Goal: Task Accomplishment & Management: Complete application form

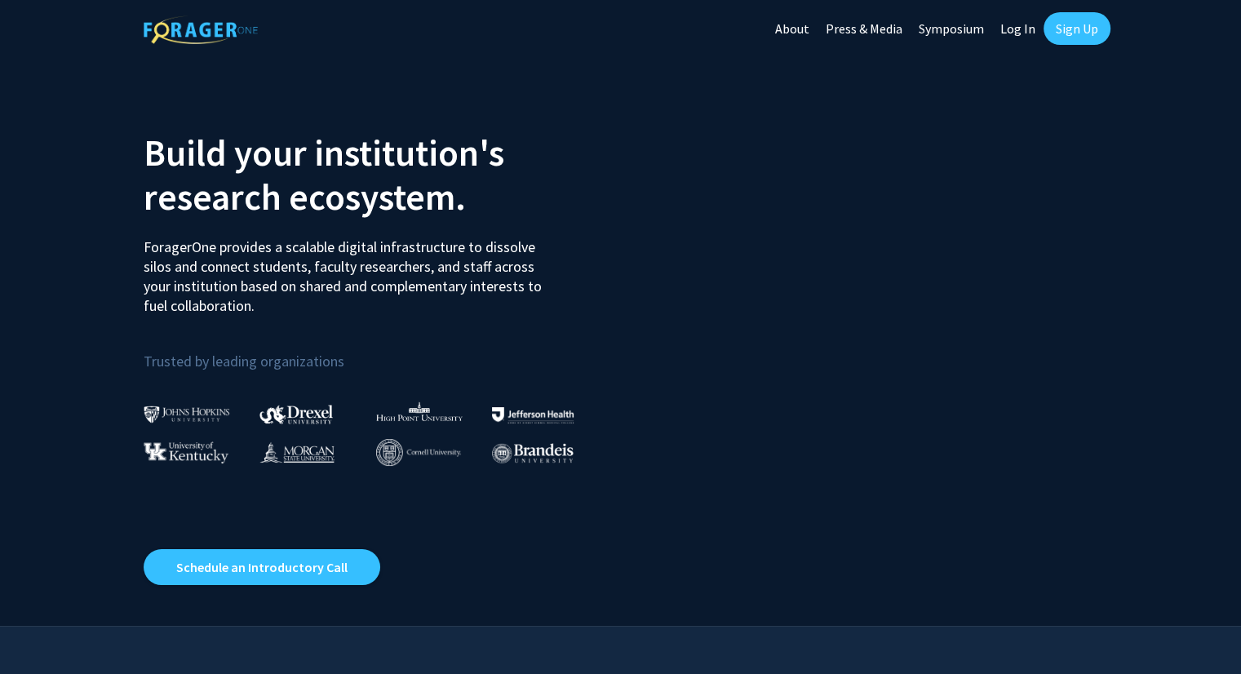
click at [1068, 29] on link "Sign Up" at bounding box center [1077, 28] width 67 height 33
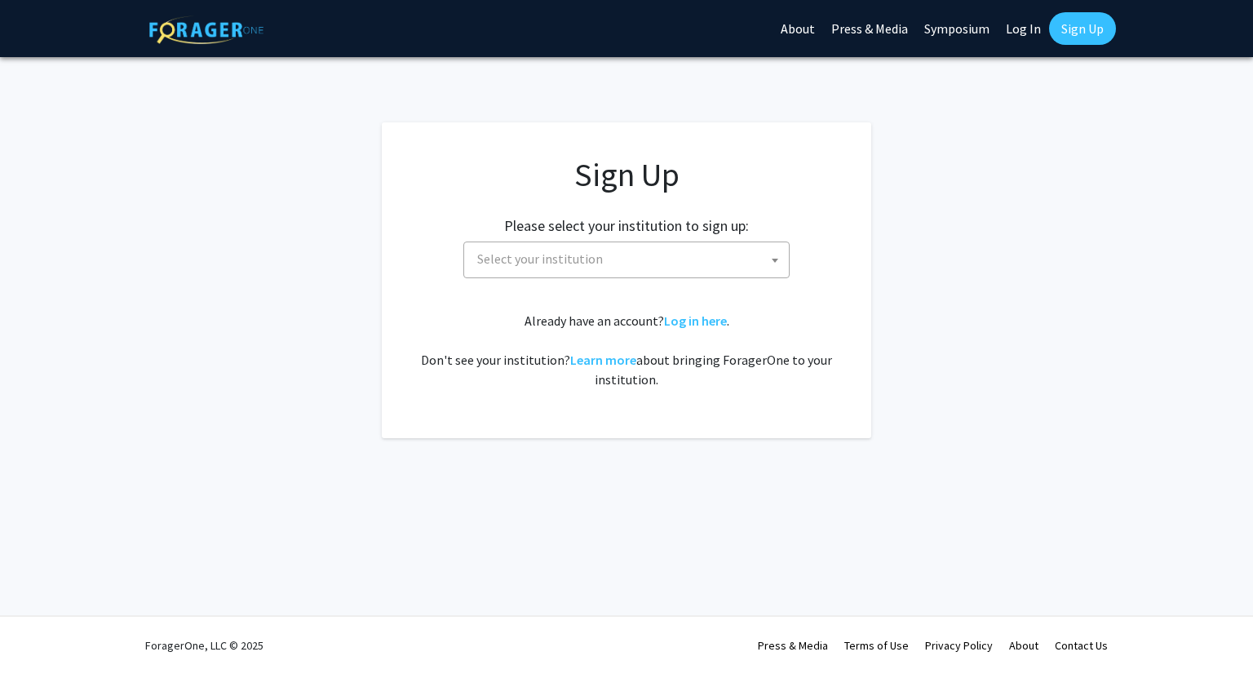
click at [530, 262] on span "Select your institution" at bounding box center [540, 259] width 126 height 16
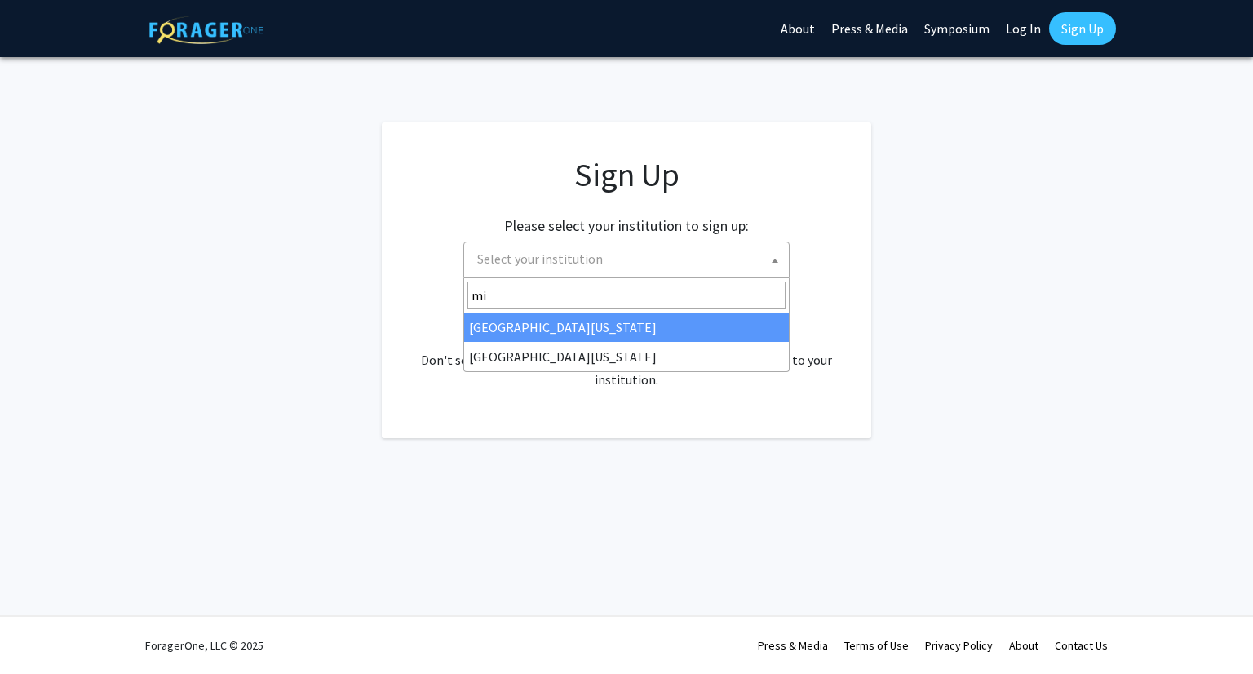
type input "mi"
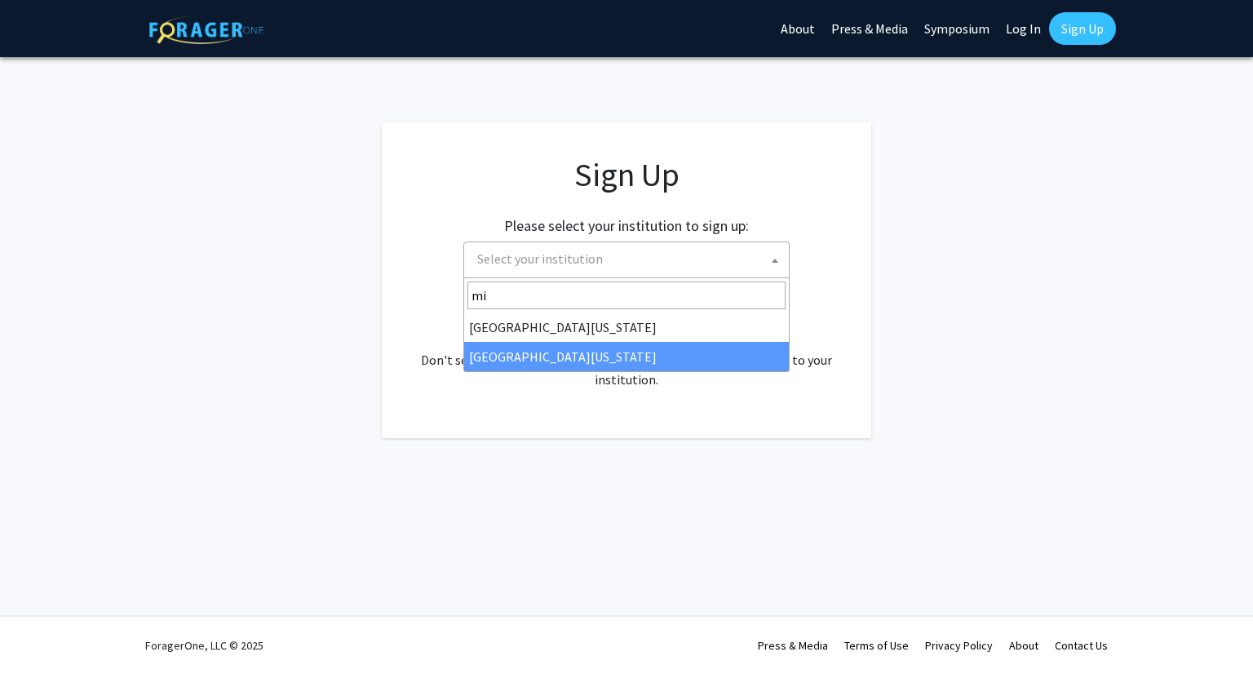
select select "33"
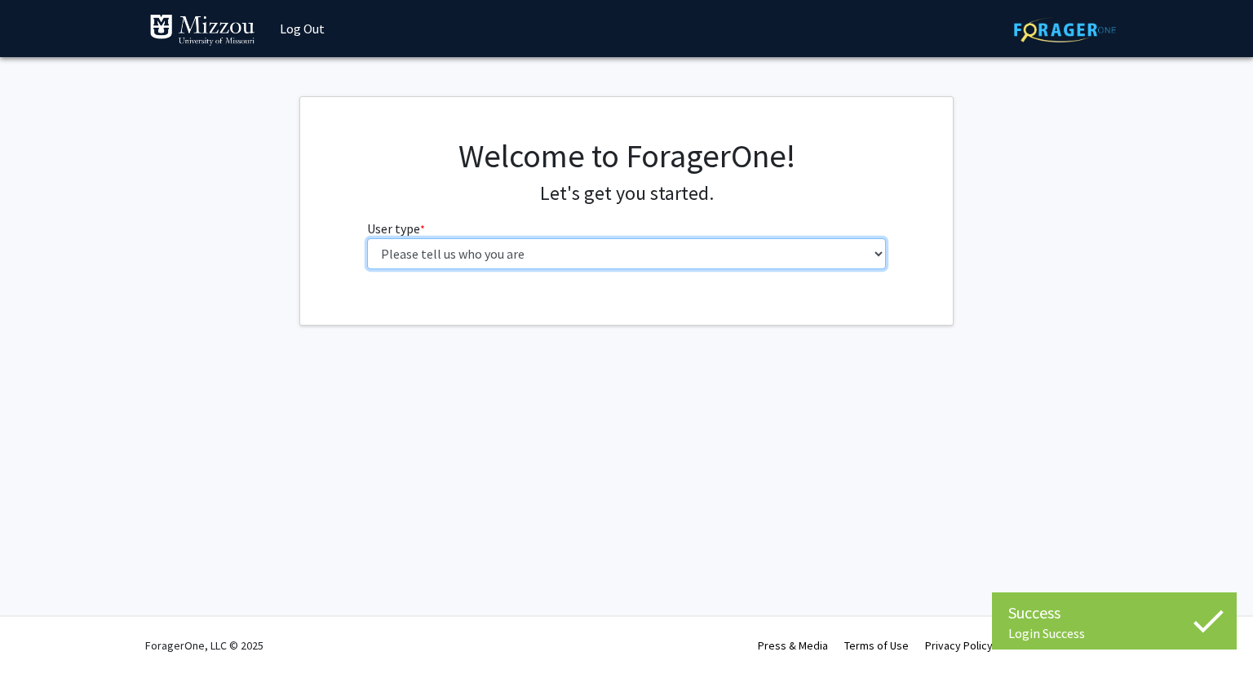
click at [469, 259] on select "Please tell us who you are Undergraduate Student Master's Student Doctoral Cand…" at bounding box center [627, 253] width 520 height 31
select select "1: undergrad"
click at [367, 238] on select "Please tell us who you are Undergraduate Student Master's Student Doctoral Cand…" at bounding box center [627, 253] width 520 height 31
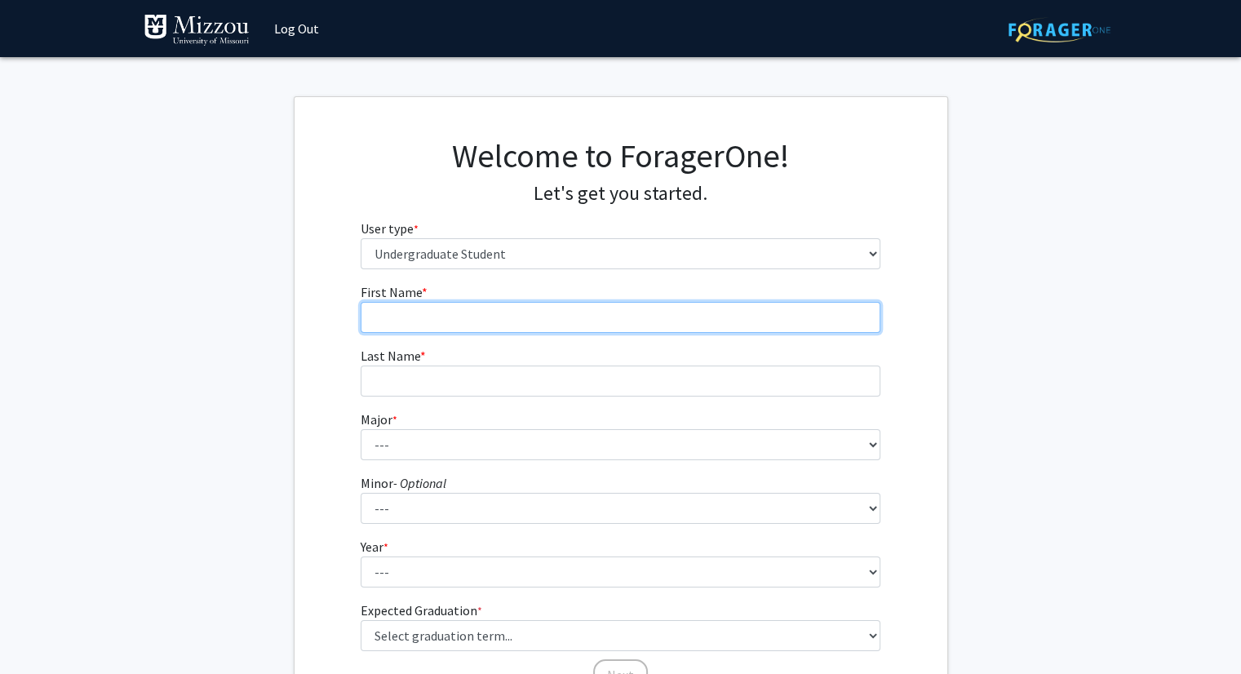
click at [451, 329] on input "First Name * required" at bounding box center [621, 317] width 520 height 31
type input "[PERSON_NAME]"
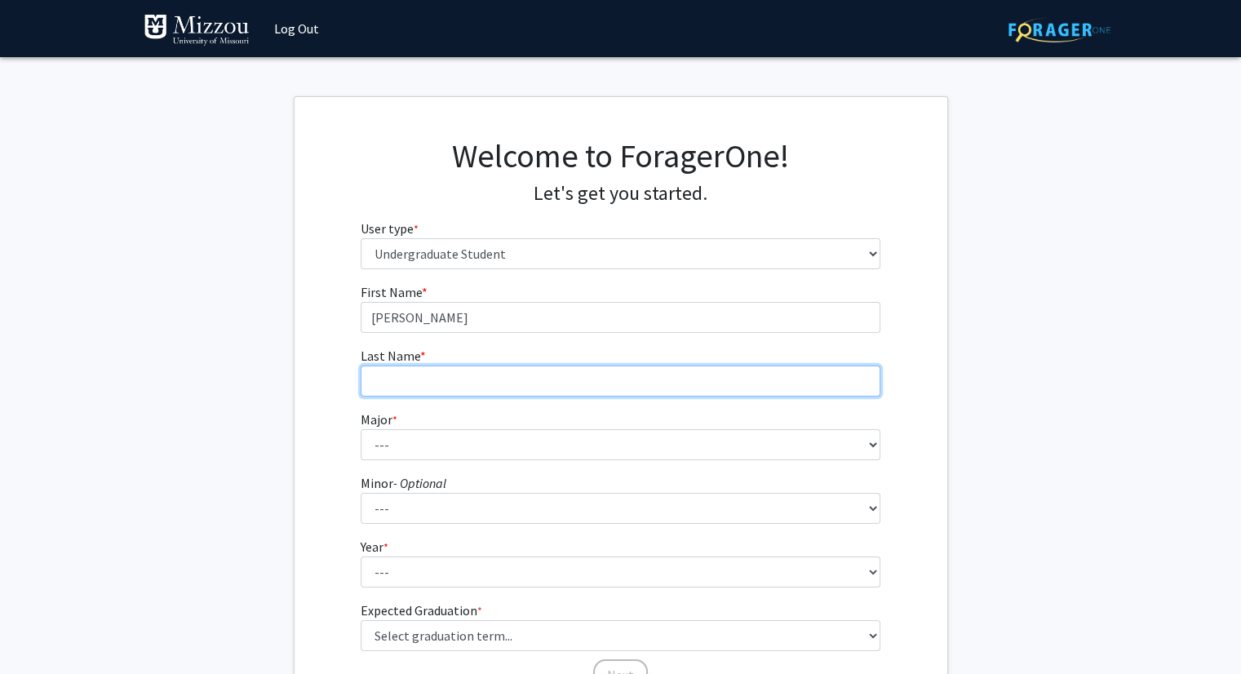
click at [429, 383] on input "Last Name * required" at bounding box center [621, 381] width 520 height 31
type input "[PERSON_NAME]"
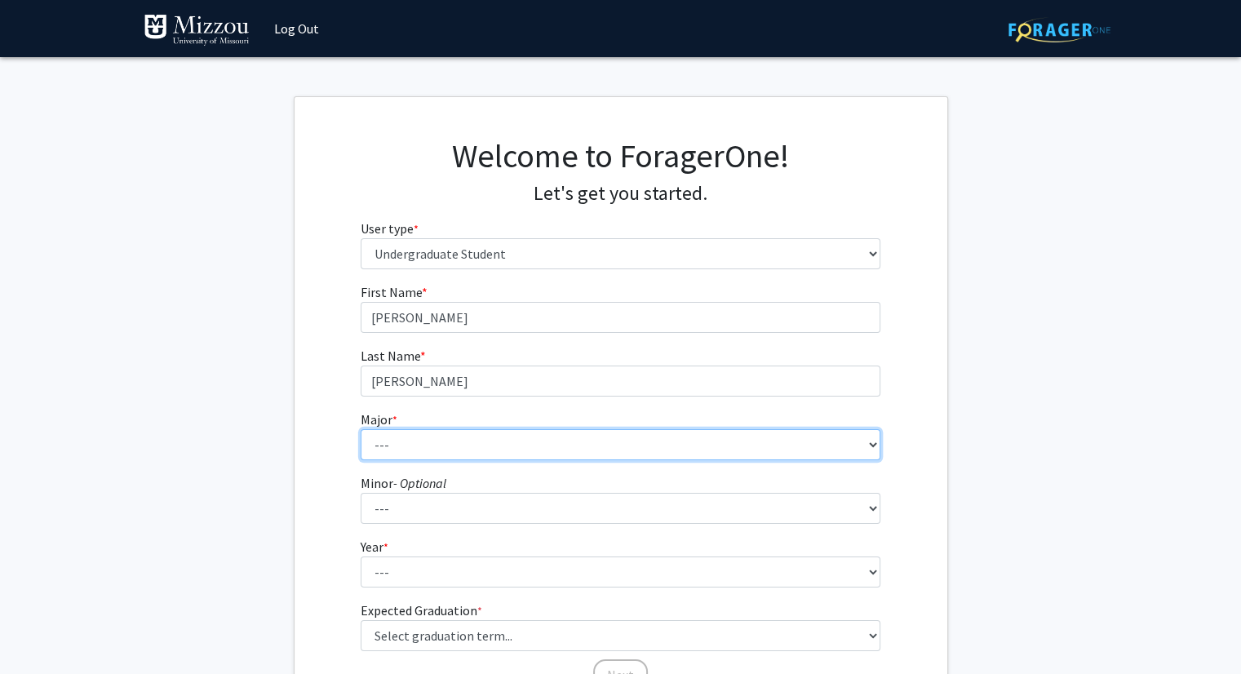
click at [402, 440] on select "--- Agribusiness Management Agricultural Education Agricultural Education: Comm…" at bounding box center [621, 444] width 520 height 31
select select "96: 2590"
click at [361, 429] on select "--- Agribusiness Management Agricultural Education Agricultural Education: Comm…" at bounding box center [621, 444] width 520 height 31
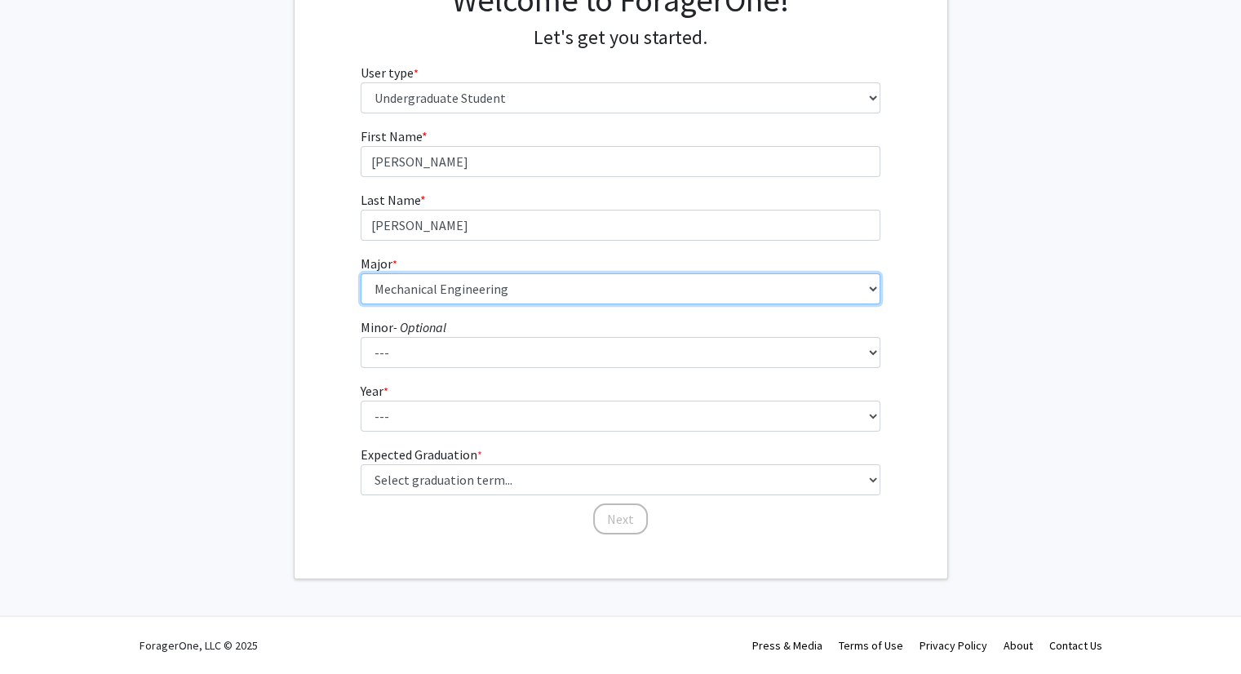
scroll to position [153, 0]
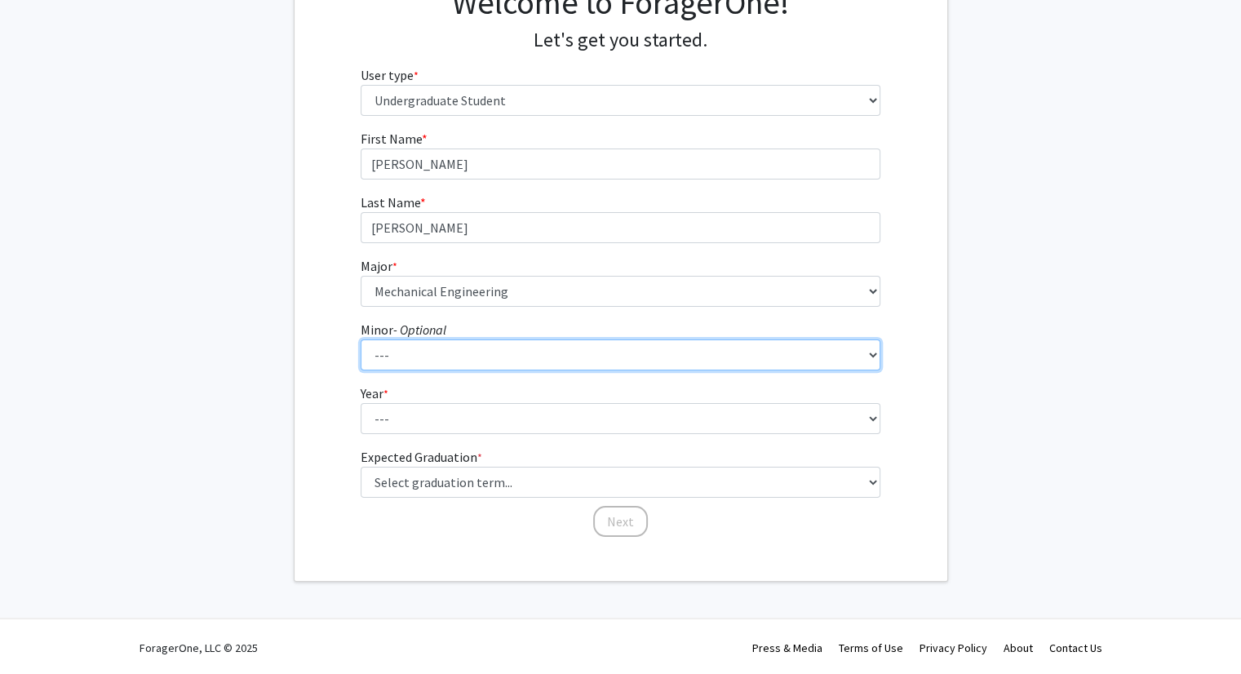
click at [423, 348] on select "--- Accountancy Aerospace Engineering Aerospace Studies Agribusiness Management…" at bounding box center [621, 354] width 520 height 31
select select "64: 2020"
click at [361, 339] on select "--- Accountancy Aerospace Engineering Aerospace Studies Agribusiness Management…" at bounding box center [621, 354] width 520 height 31
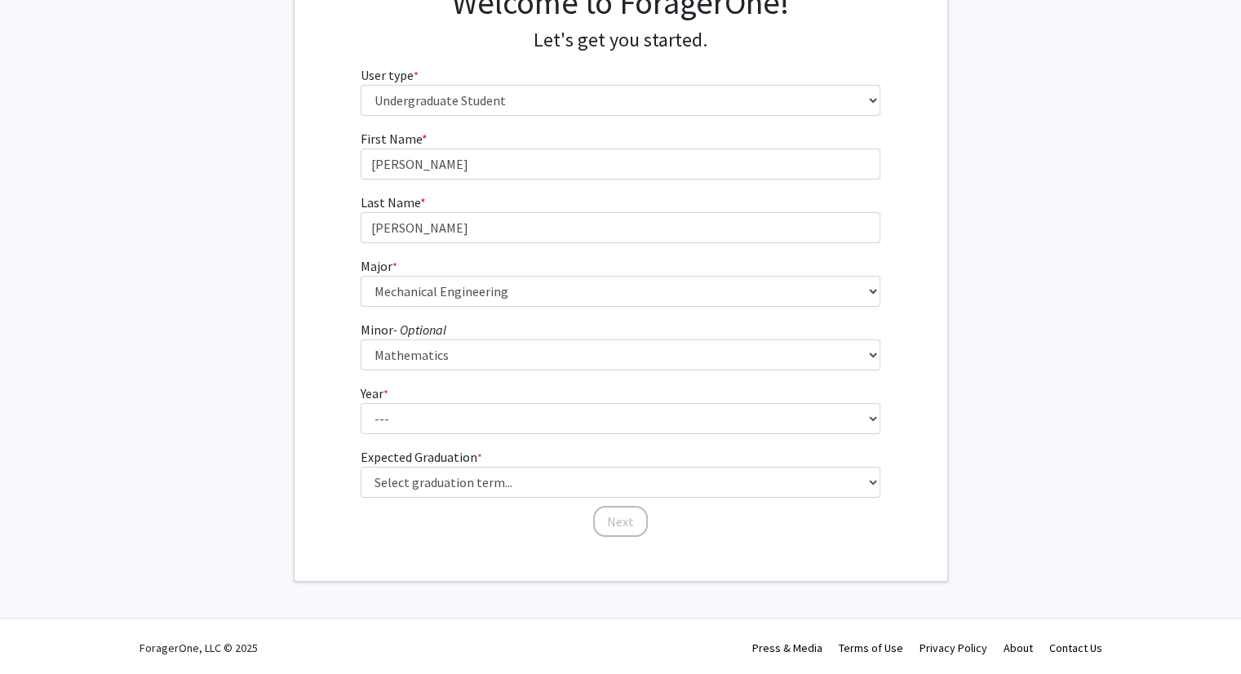
click at [341, 379] on div "First Name * required [PERSON_NAME] Last Name * required [PERSON_NAME] * requir…" at bounding box center [621, 334] width 653 height 410
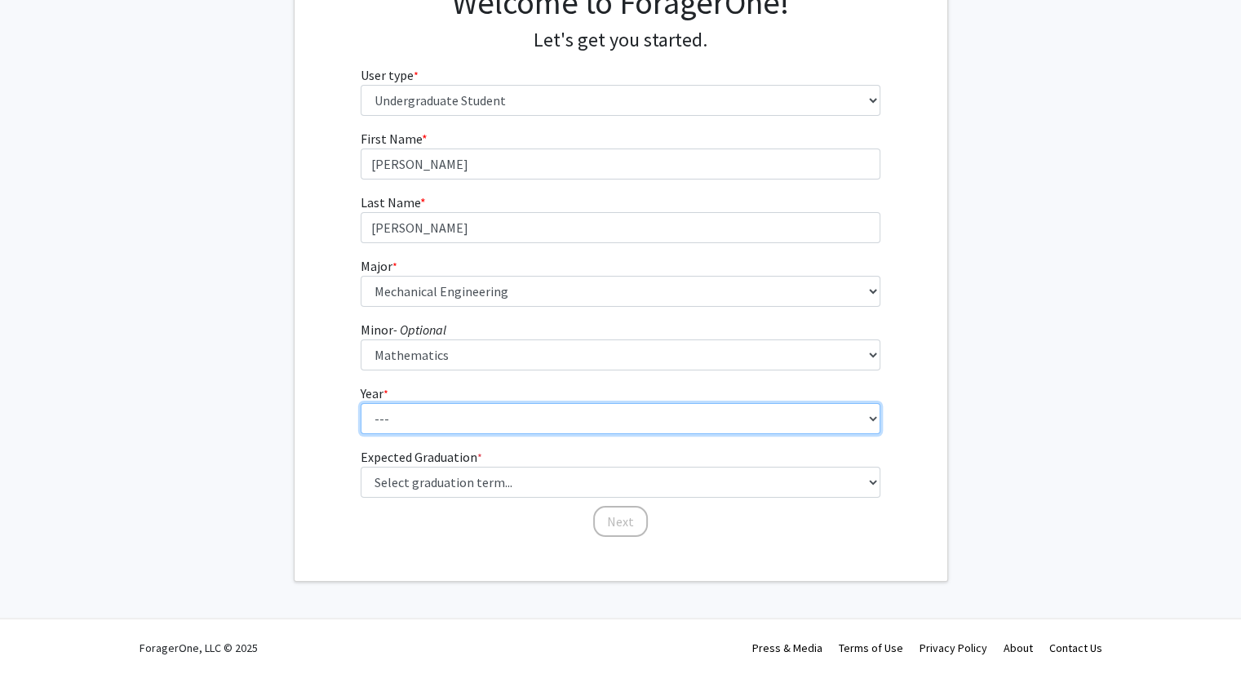
click at [408, 419] on select "--- First-year Sophomore Junior Senior Postbaccalaureate Certificate" at bounding box center [621, 418] width 520 height 31
select select "2: sophomore"
click at [361, 403] on select "--- First-year Sophomore Junior Senior Postbaccalaureate Certificate" at bounding box center [621, 418] width 520 height 31
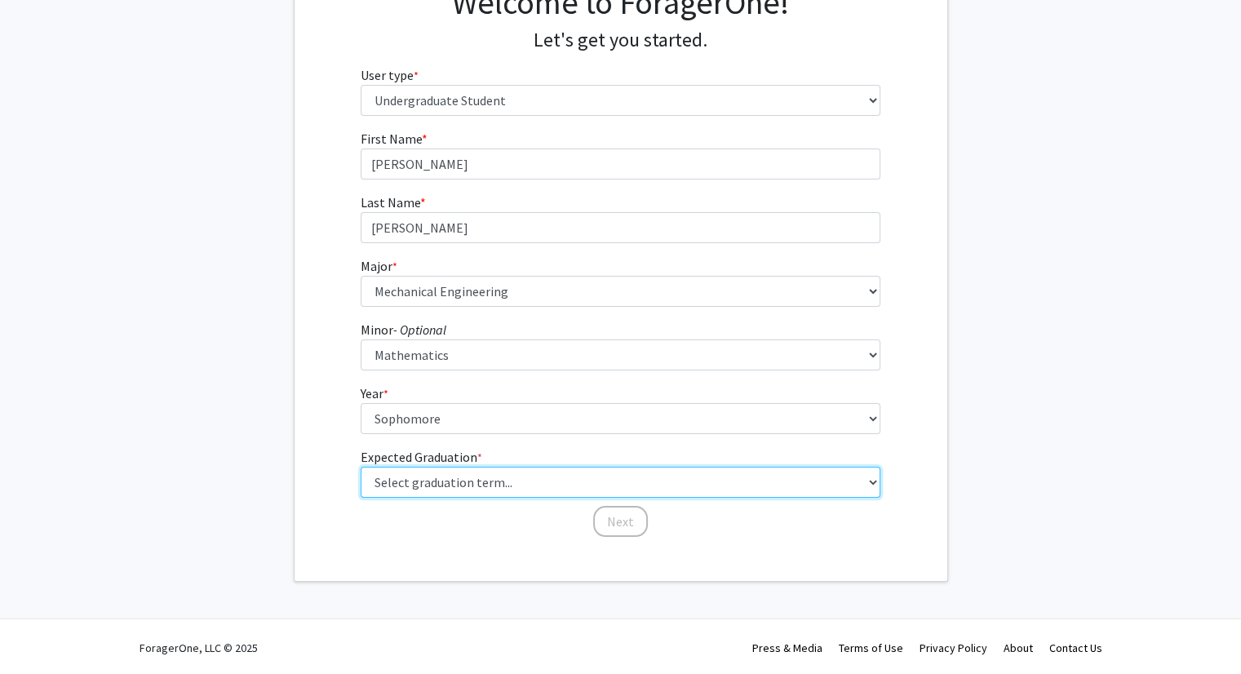
click at [428, 484] on select "Select graduation term... Spring 2025 Summer 2025 Fall 2025 Winter 2025 Spring …" at bounding box center [621, 482] width 520 height 31
select select "13: spring_2028"
click at [361, 467] on select "Select graduation term... Spring 2025 Summer 2025 Fall 2025 Winter 2025 Spring …" at bounding box center [621, 482] width 520 height 31
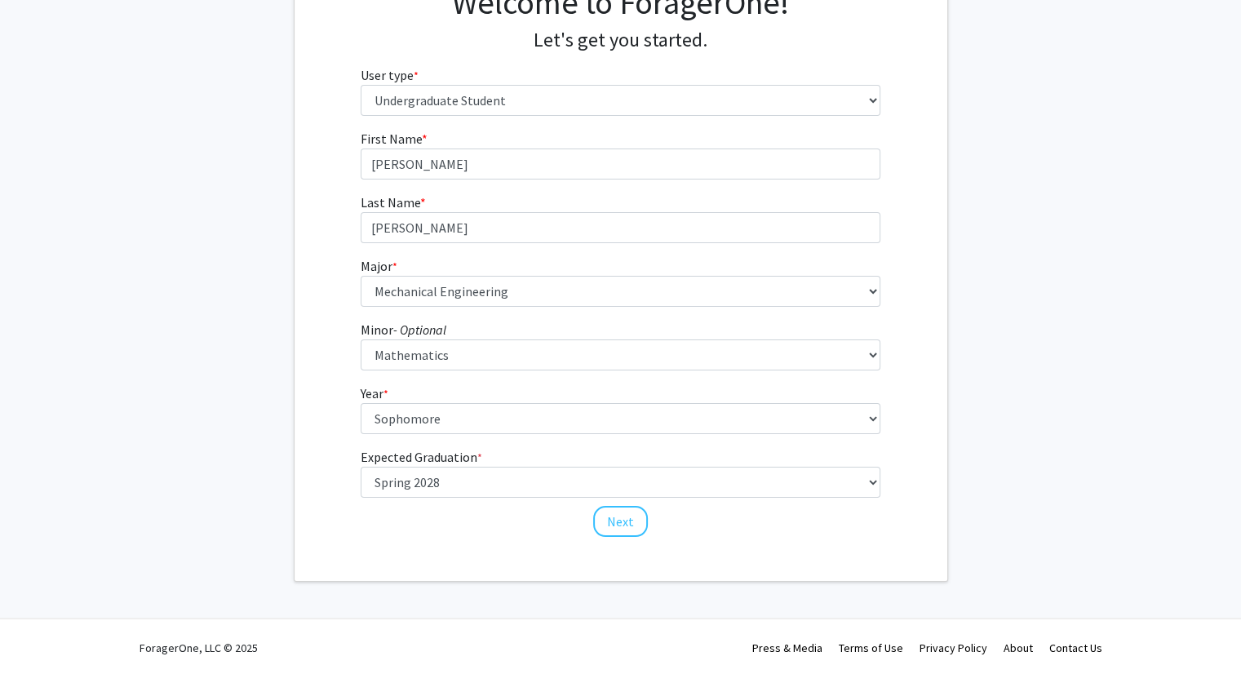
click at [290, 435] on fg-get-started "Welcome to ForagerOne! Let's get you started. User type * required Please tell …" at bounding box center [620, 262] width 1241 height 639
click at [328, 366] on div "First Name * required [PERSON_NAME] Last Name * required [PERSON_NAME] * requir…" at bounding box center [621, 334] width 653 height 410
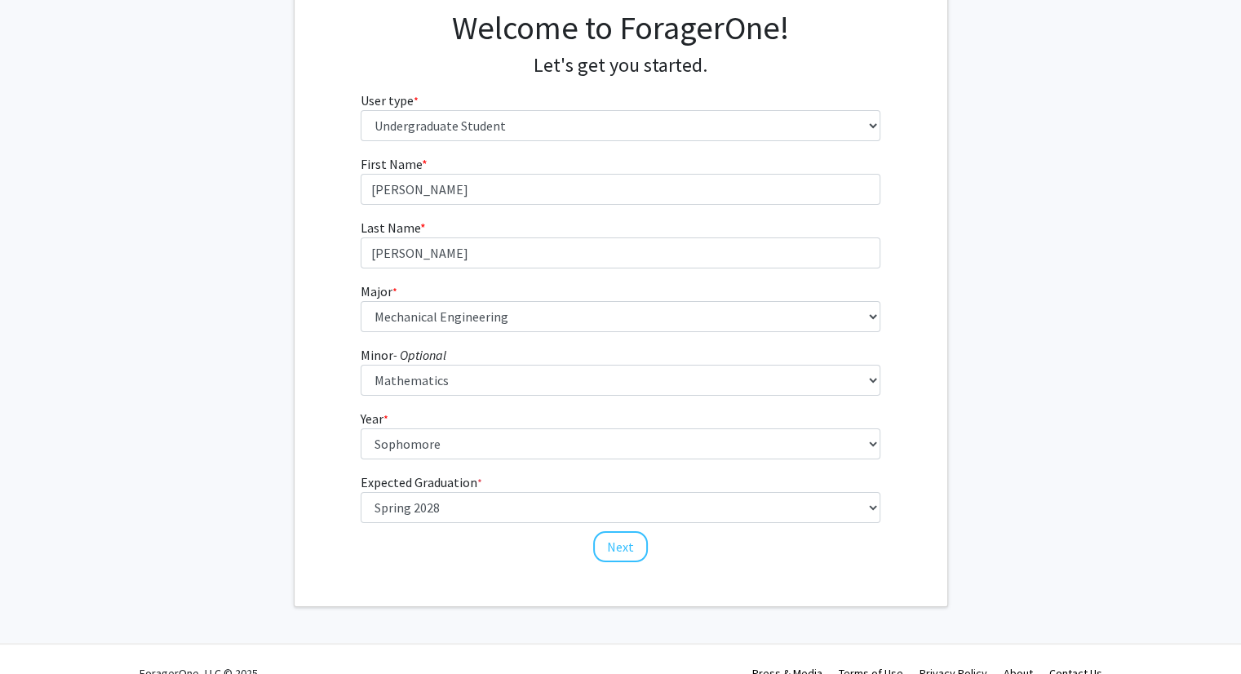
scroll to position [127, 0]
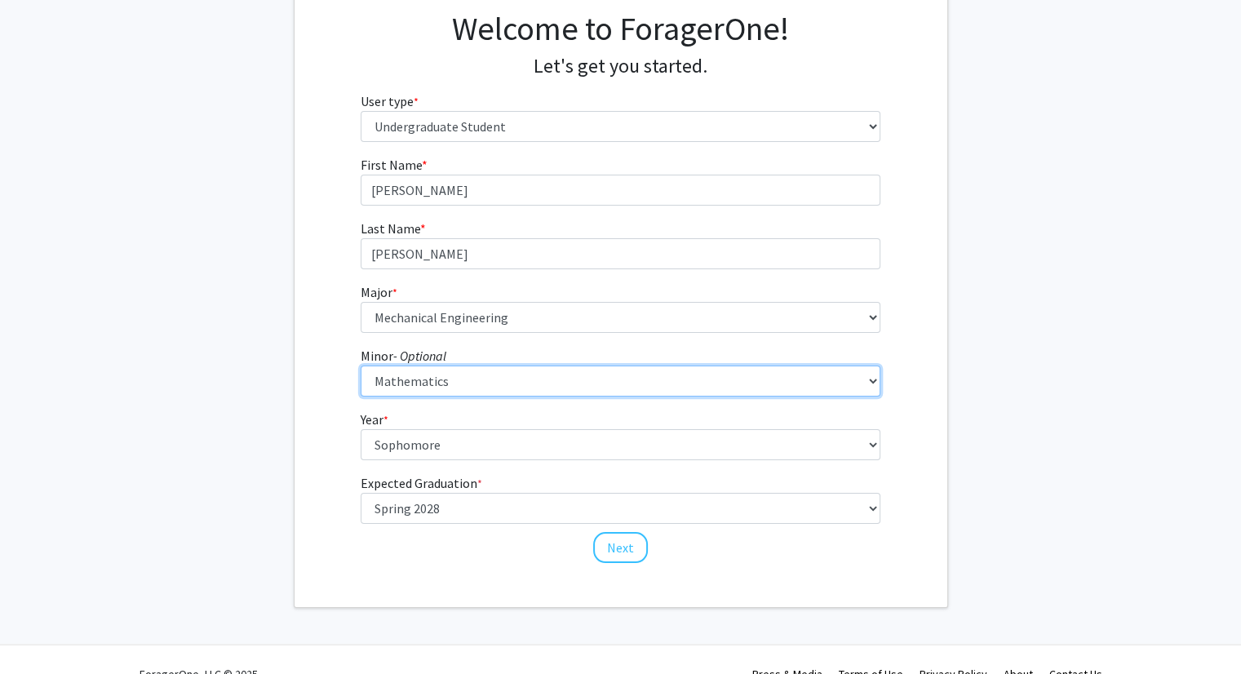
click at [481, 383] on select "--- Accountancy Aerospace Engineering Aerospace Studies Agribusiness Management…" at bounding box center [621, 381] width 520 height 31
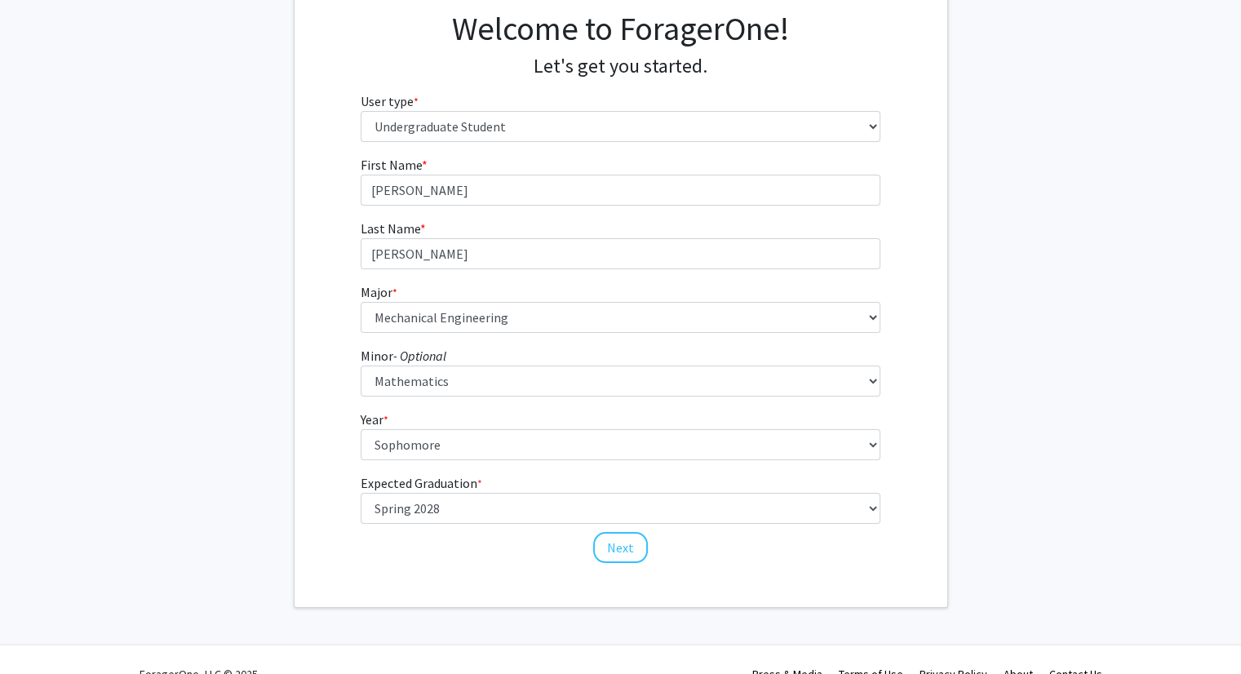
click at [317, 373] on div "First Name * required [PERSON_NAME] Last Name * required [PERSON_NAME] * requir…" at bounding box center [621, 360] width 653 height 410
click at [613, 534] on button "Next" at bounding box center [620, 547] width 55 height 31
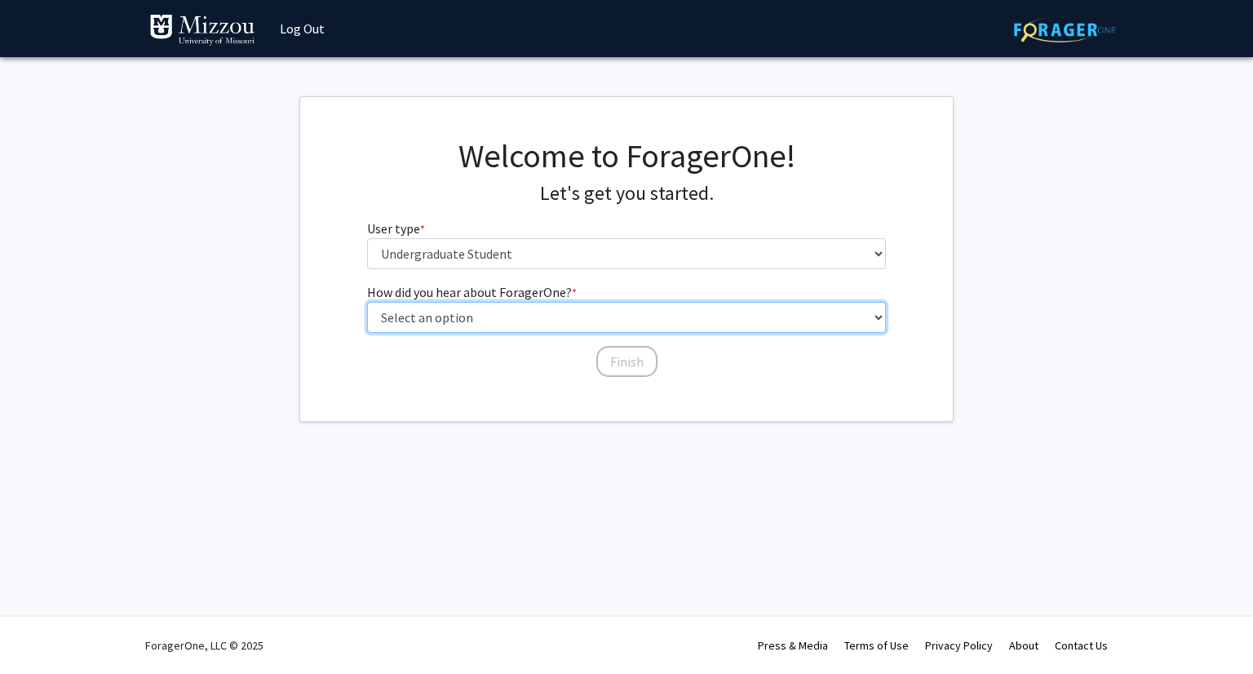
click at [466, 321] on select "Select an option Peer/student recommendation Faculty/staff recommendation Unive…" at bounding box center [627, 317] width 520 height 31
select select "3: university_website"
click at [367, 302] on select "Select an option Peer/student recommendation Faculty/staff recommendation Unive…" at bounding box center [627, 317] width 520 height 31
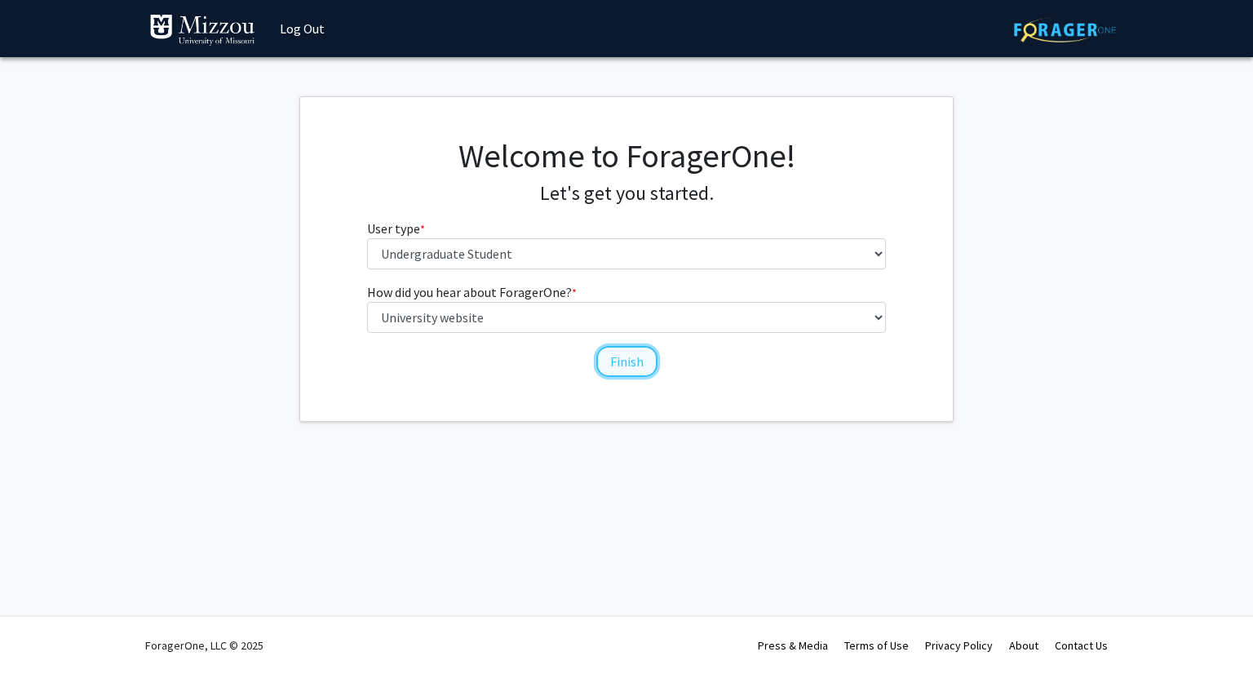
click at [625, 362] on button "Finish" at bounding box center [627, 361] width 61 height 31
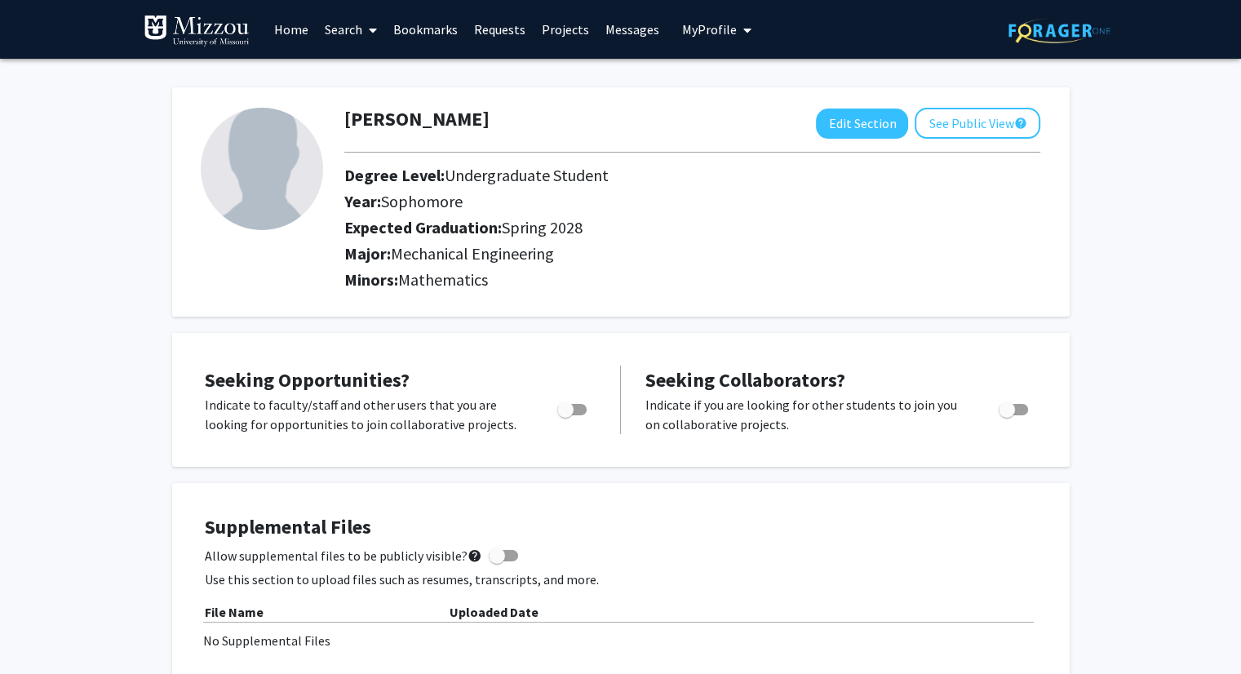
click at [297, 30] on link "Home" at bounding box center [291, 29] width 51 height 57
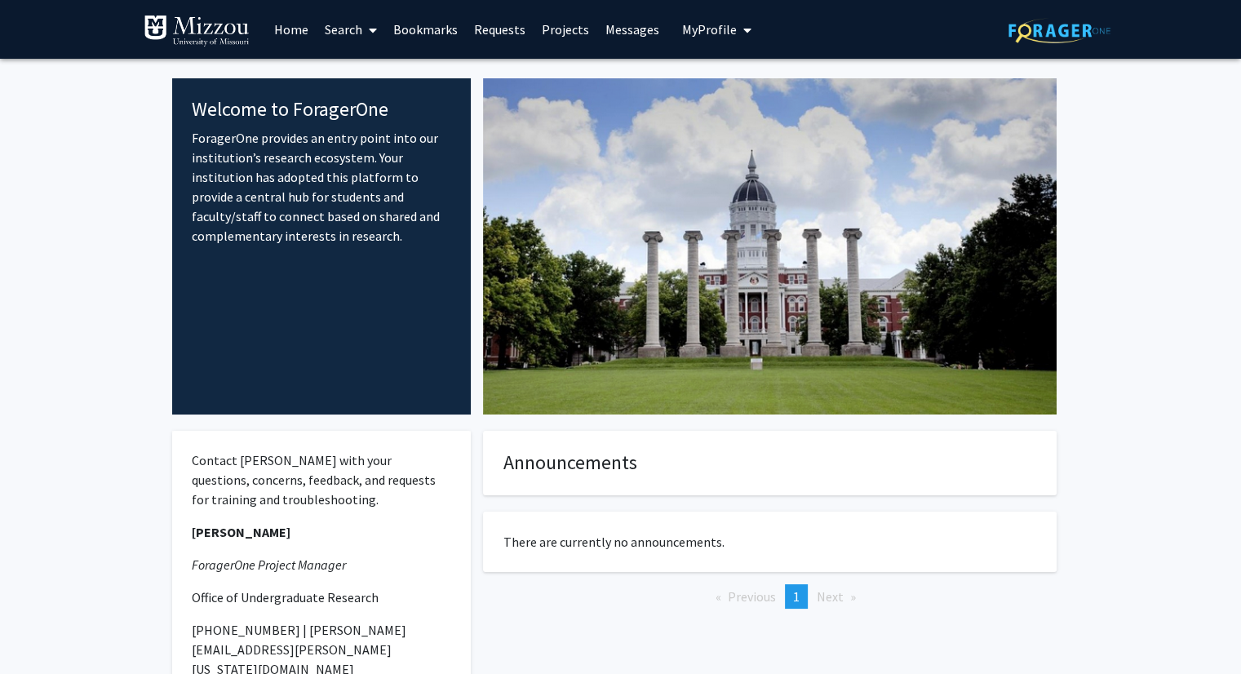
click at [330, 31] on link "Search" at bounding box center [351, 29] width 69 height 57
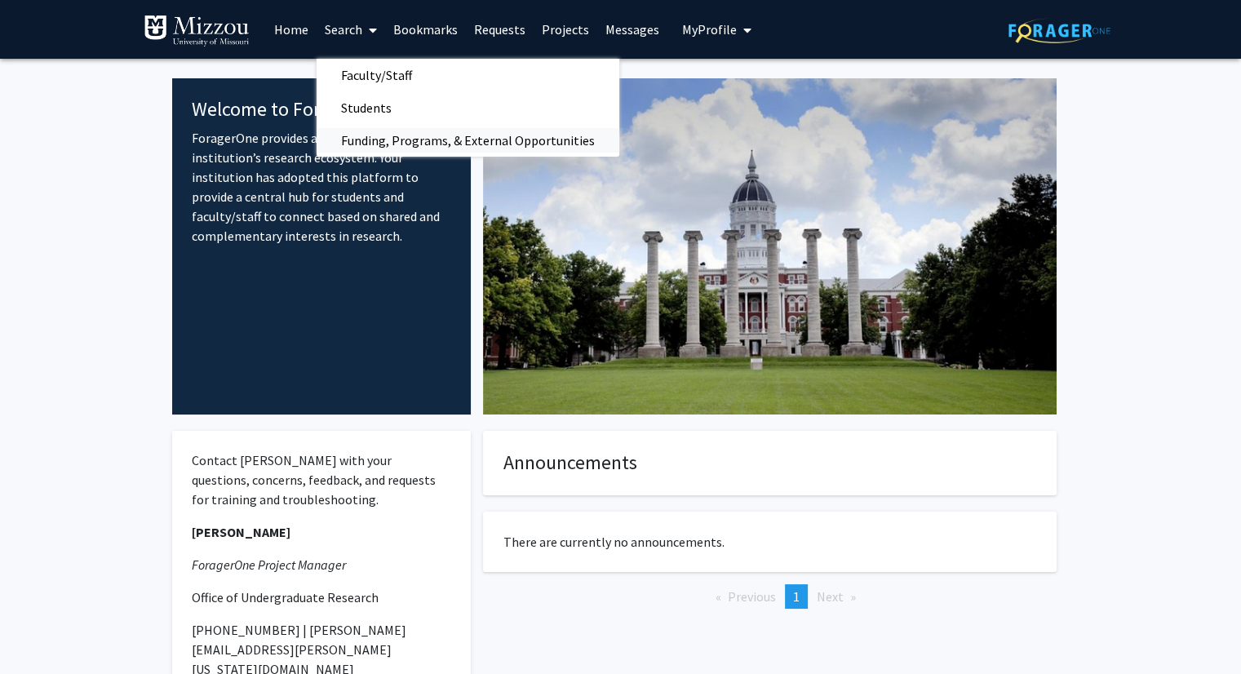
click at [415, 141] on span "Funding, Programs, & External Opportunities" at bounding box center [468, 140] width 303 height 33
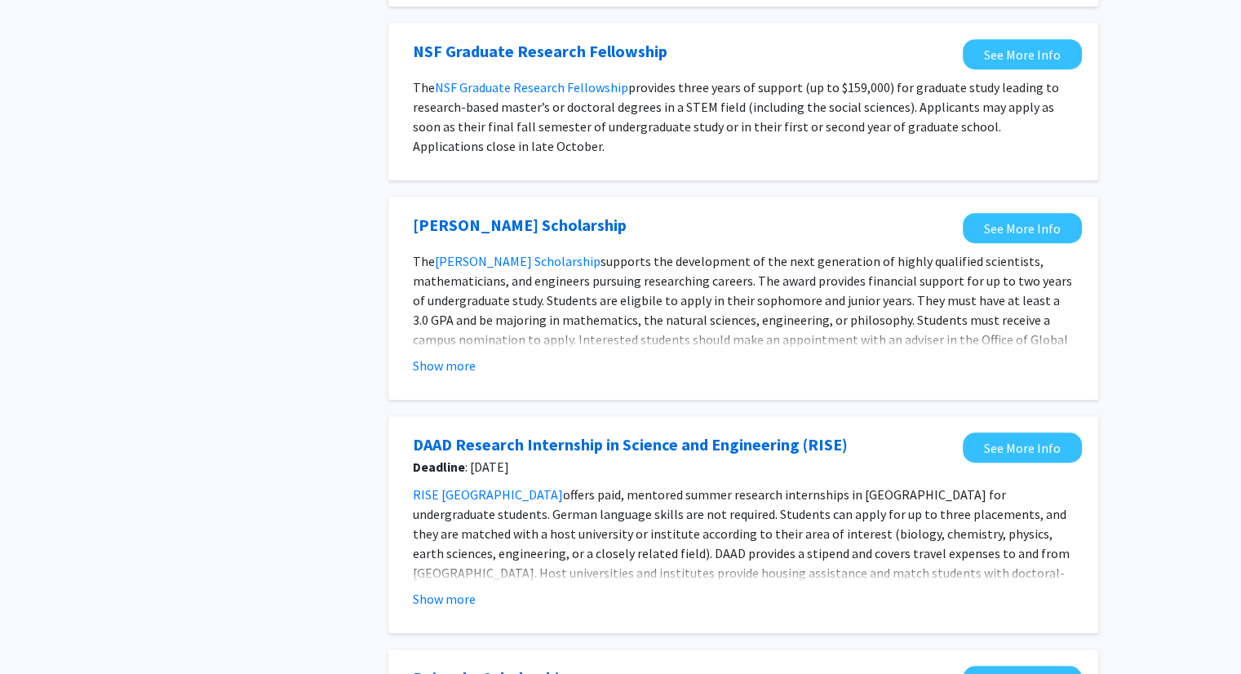
scroll to position [1033, 0]
click at [467, 368] on button "Show more" at bounding box center [444, 367] width 63 height 20
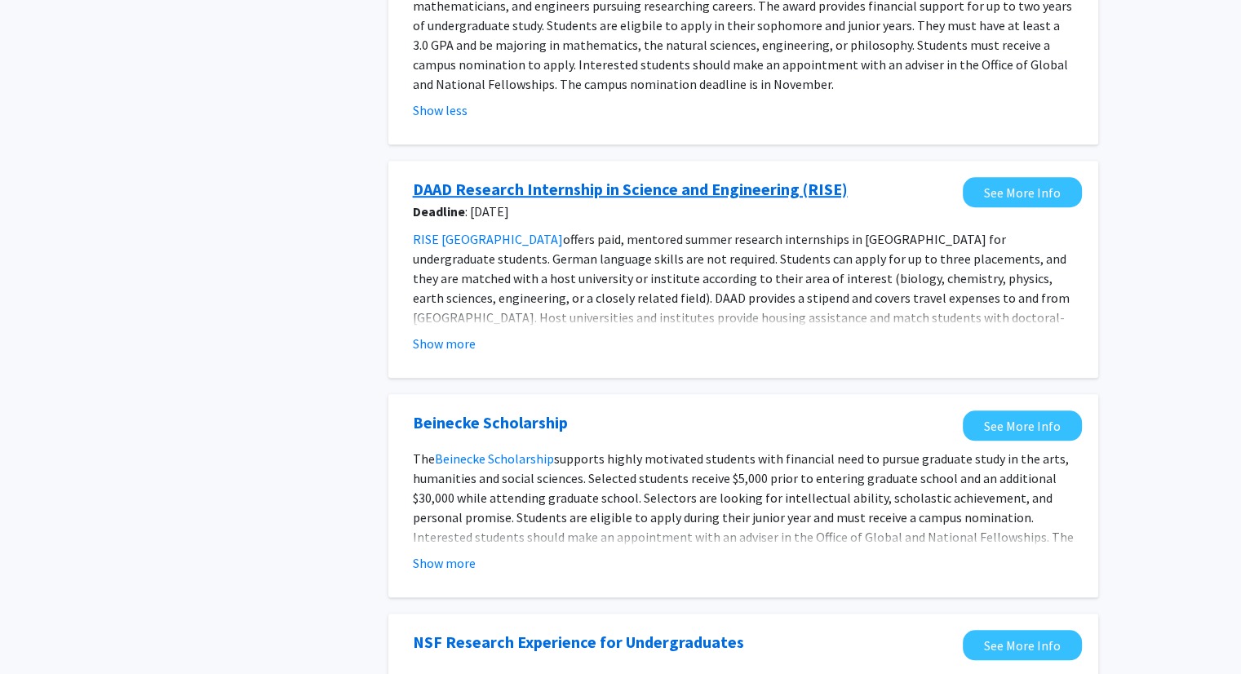
scroll to position [1309, 0]
click at [446, 351] on button "Show more" at bounding box center [444, 344] width 63 height 20
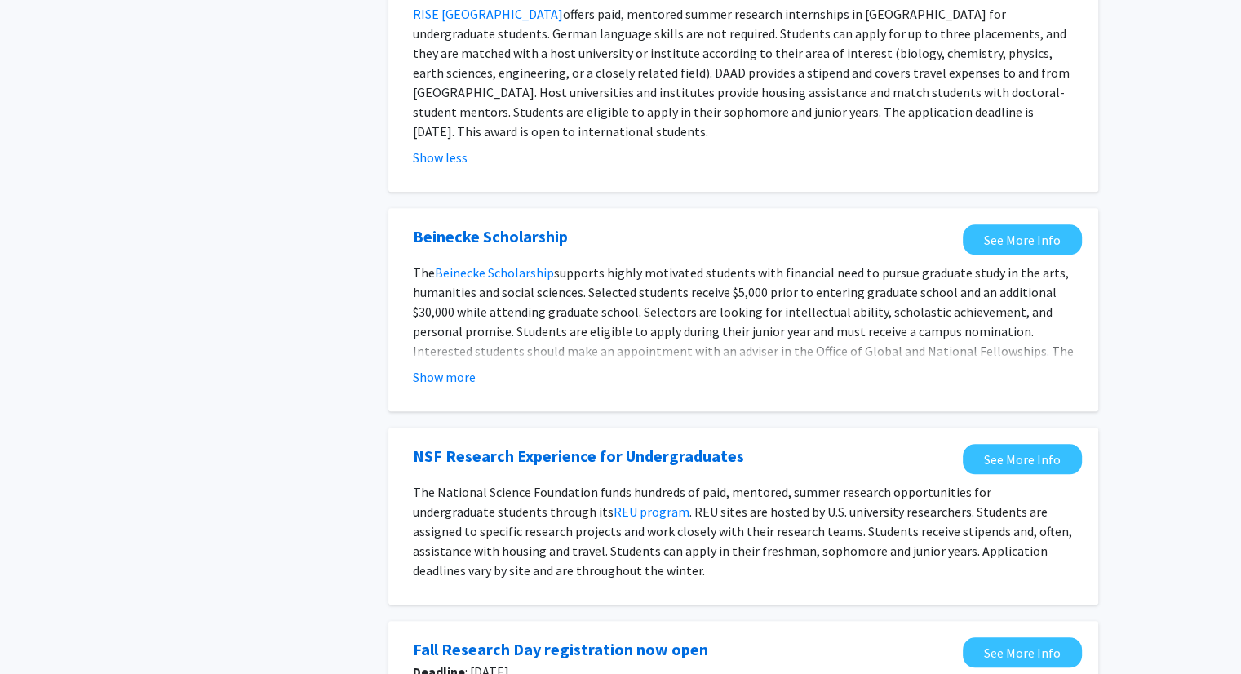
scroll to position [1533, 0]
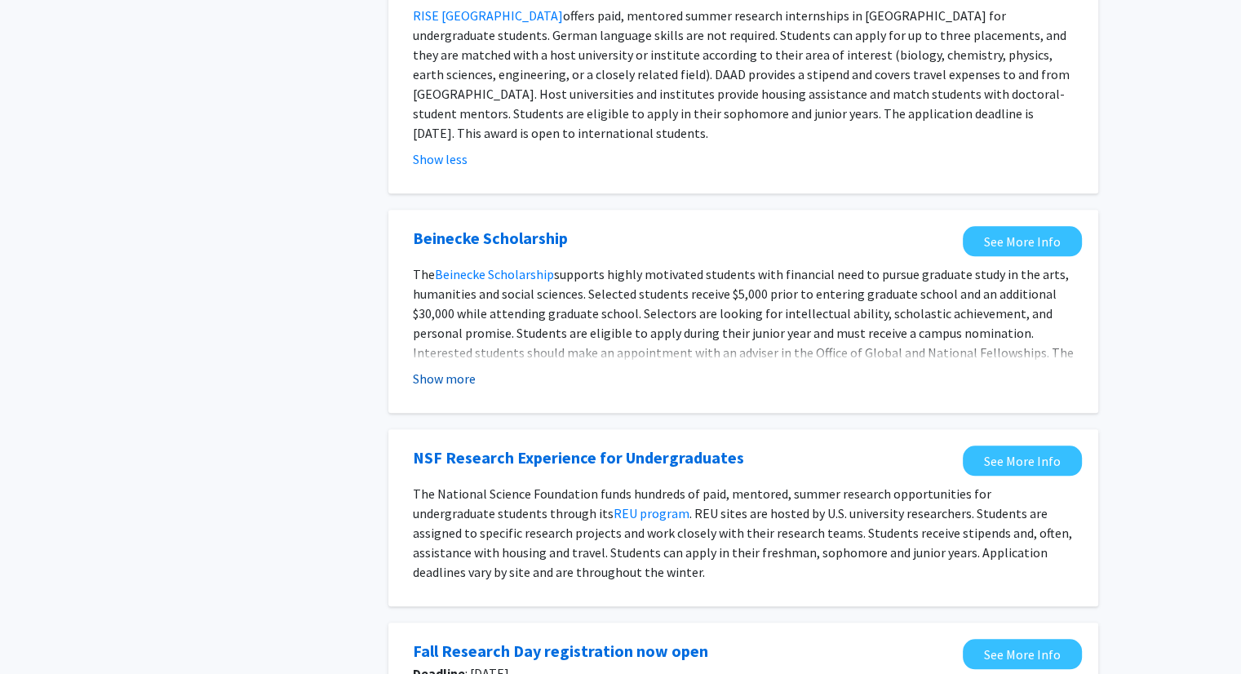
click at [429, 369] on button "Show more" at bounding box center [444, 379] width 63 height 20
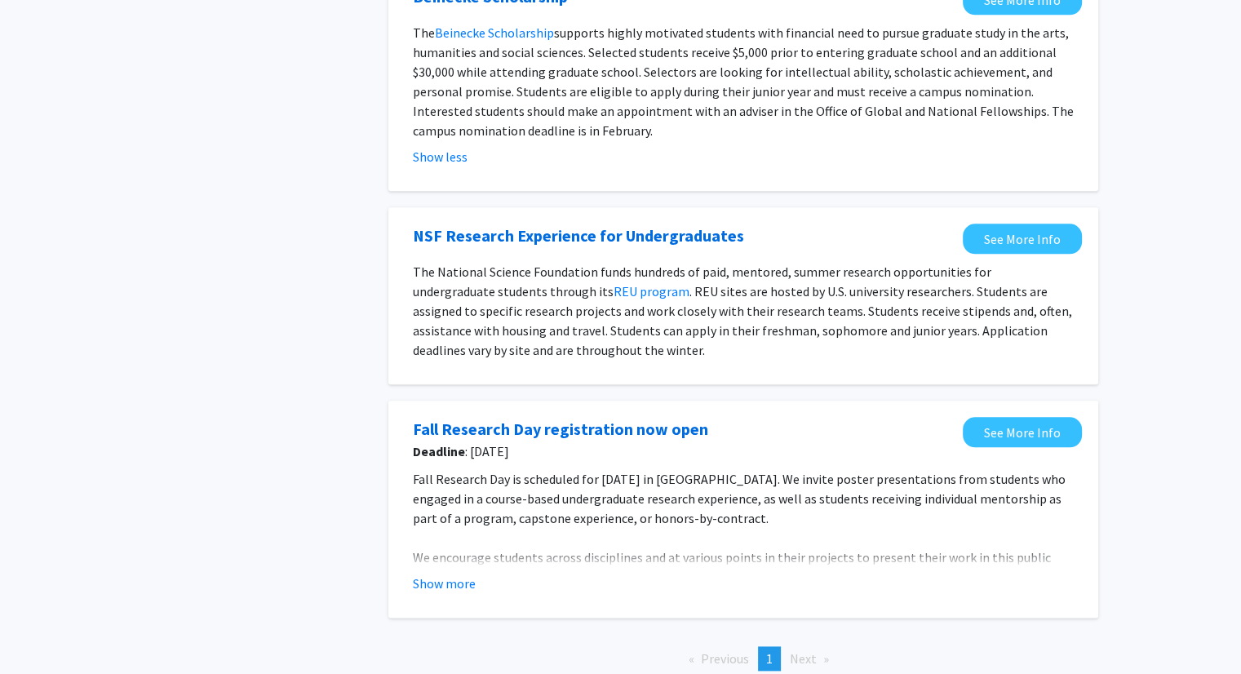
scroll to position [1850, 0]
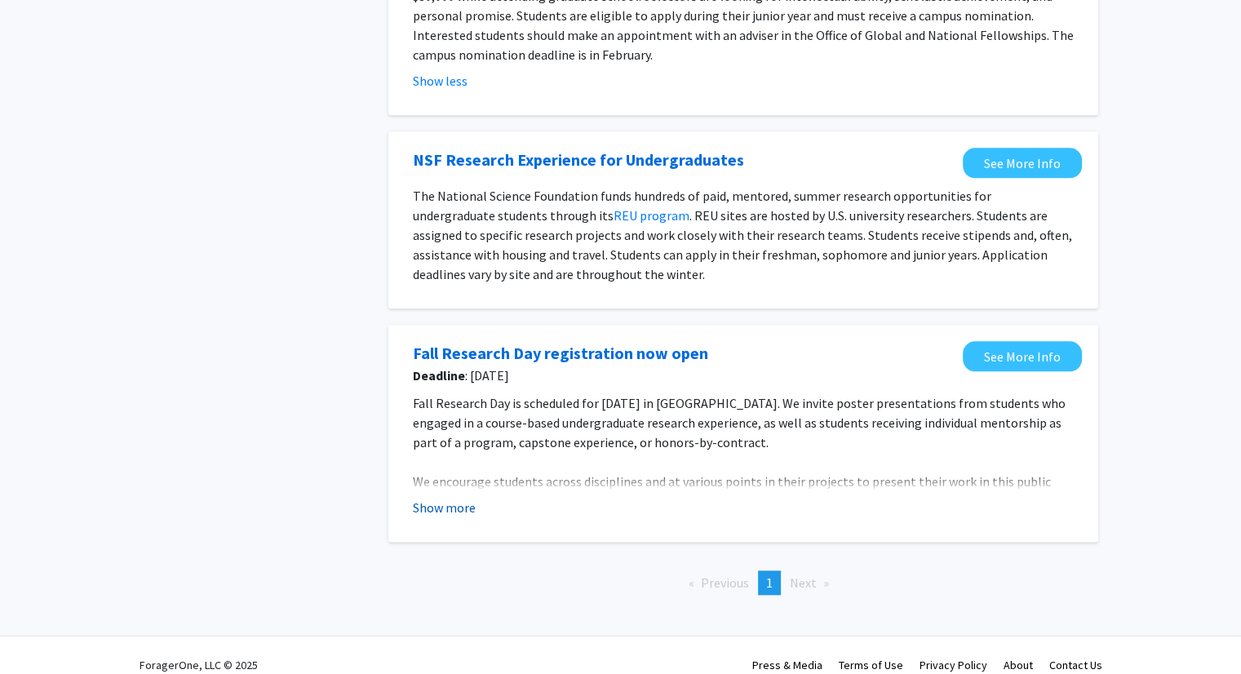
click at [447, 498] on button "Show more" at bounding box center [444, 508] width 63 height 20
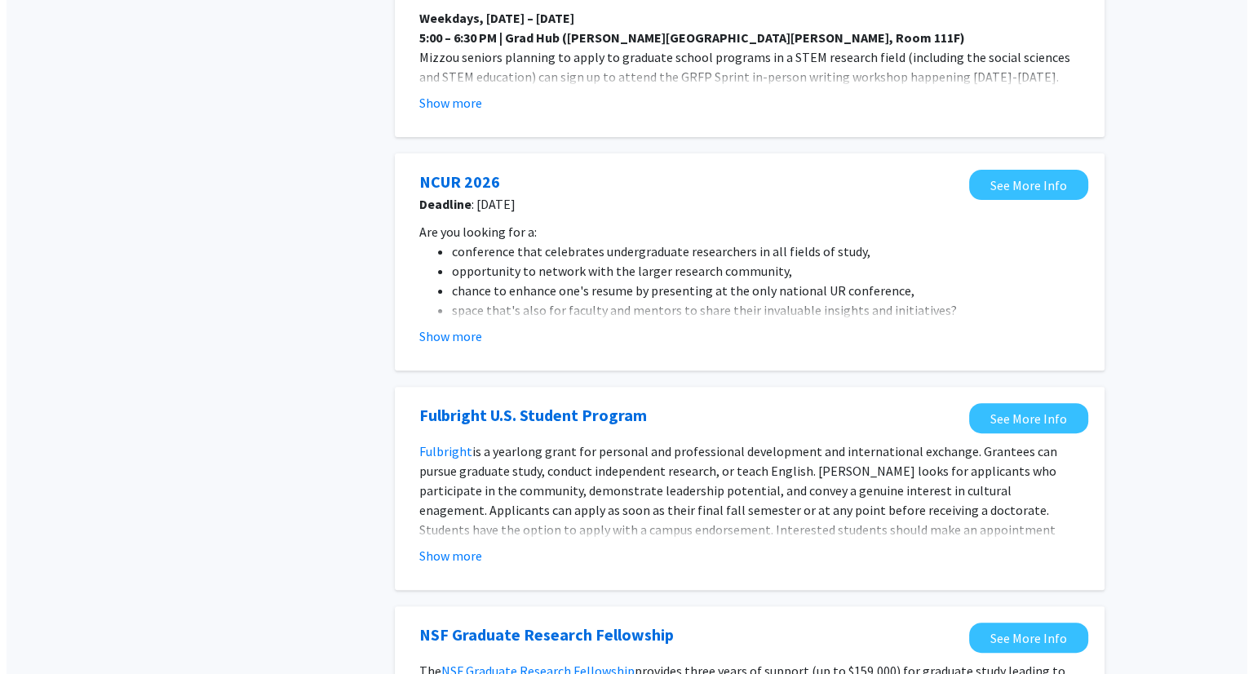
scroll to position [0, 0]
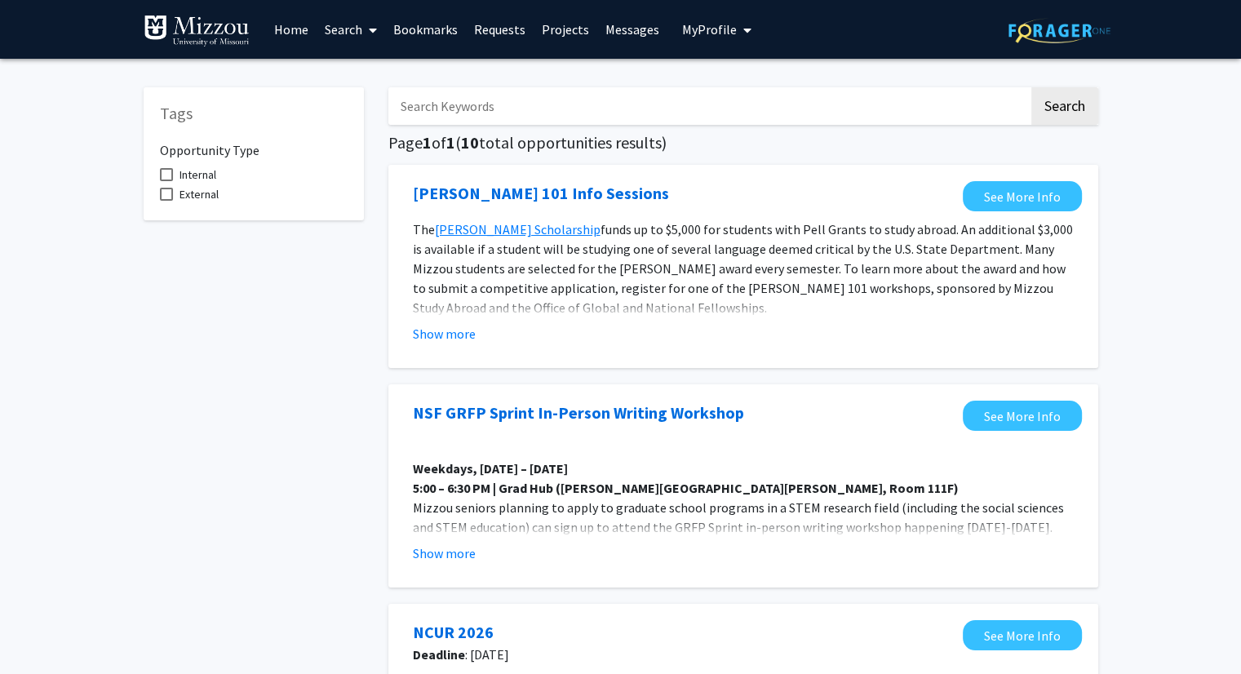
click at [552, 27] on link "Projects" at bounding box center [566, 29] width 64 height 57
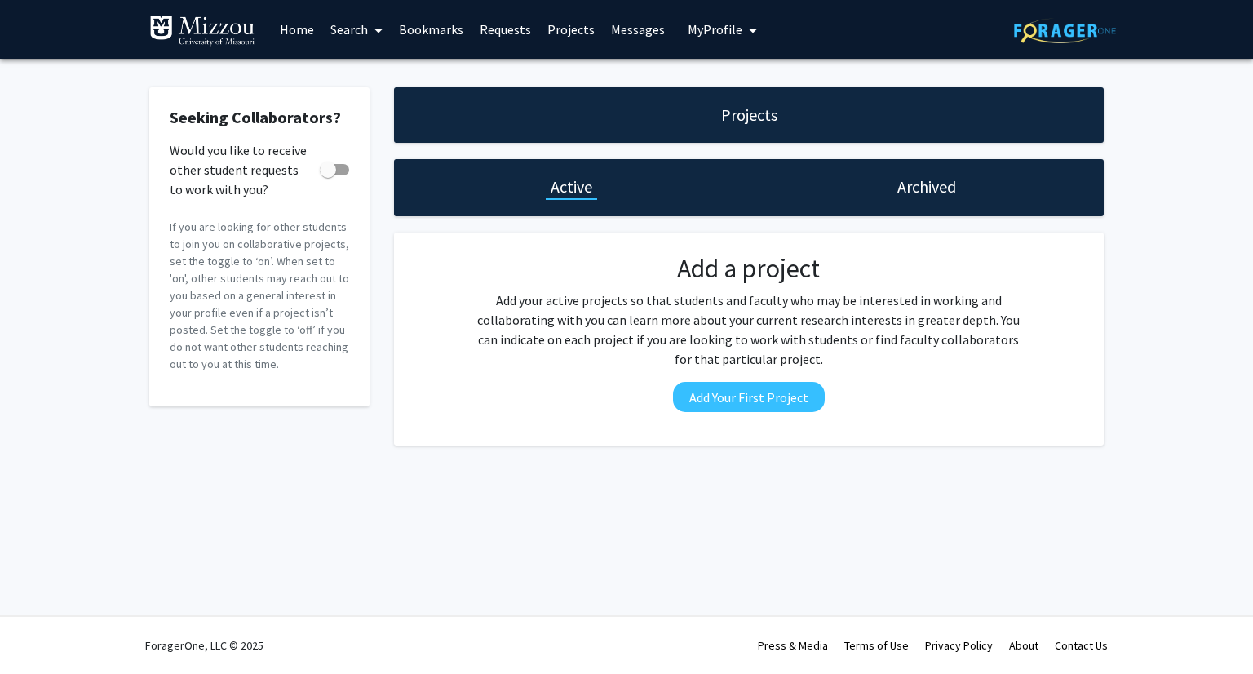
click at [729, 110] on h1 "Projects" at bounding box center [749, 115] width 56 height 23
